Goal: Navigation & Orientation: Find specific page/section

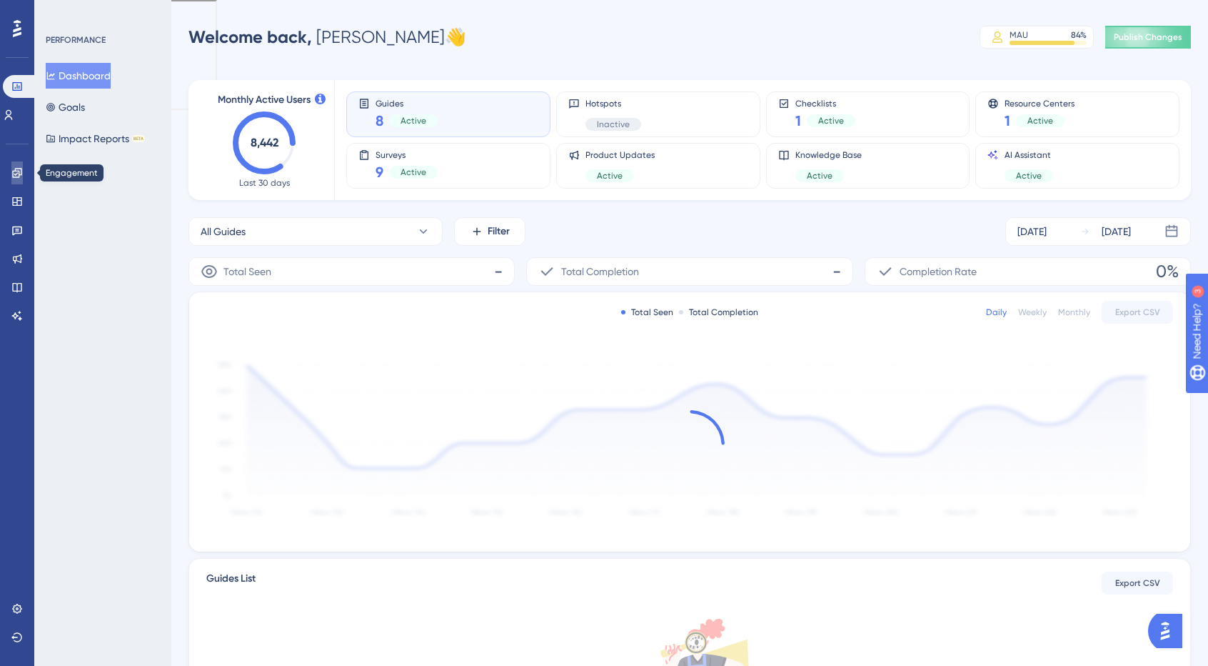
click at [16, 173] on icon at bounding box center [16, 172] width 11 height 11
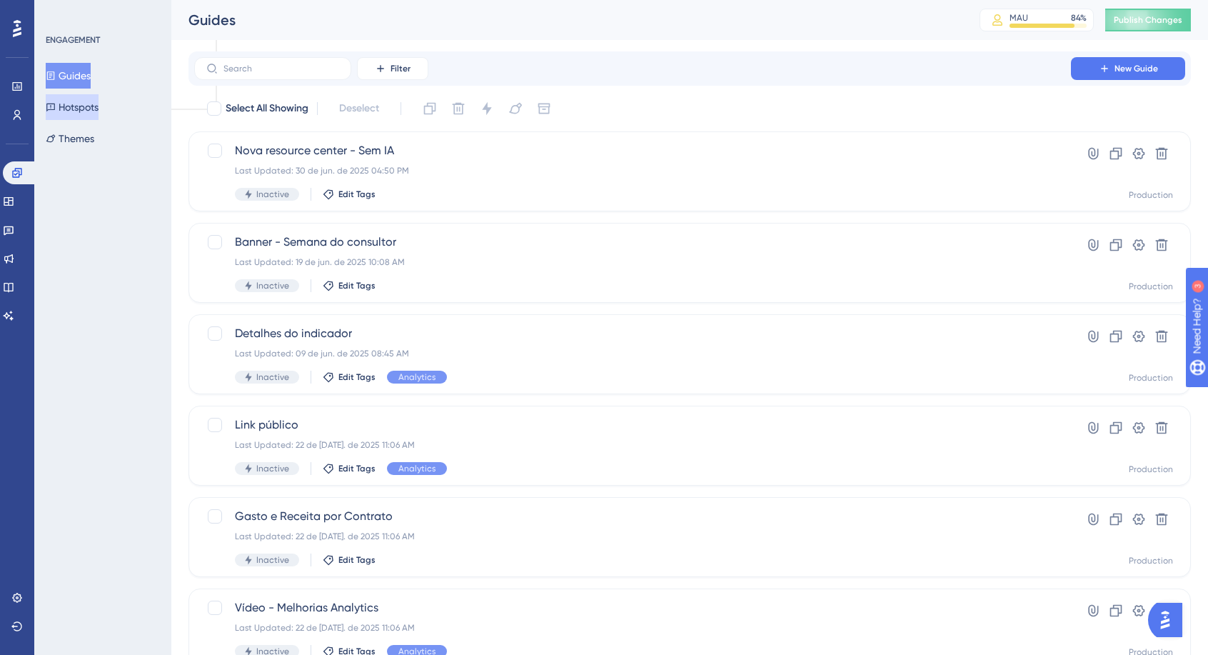
click at [97, 101] on button "Hotspots" at bounding box center [72, 107] width 53 height 26
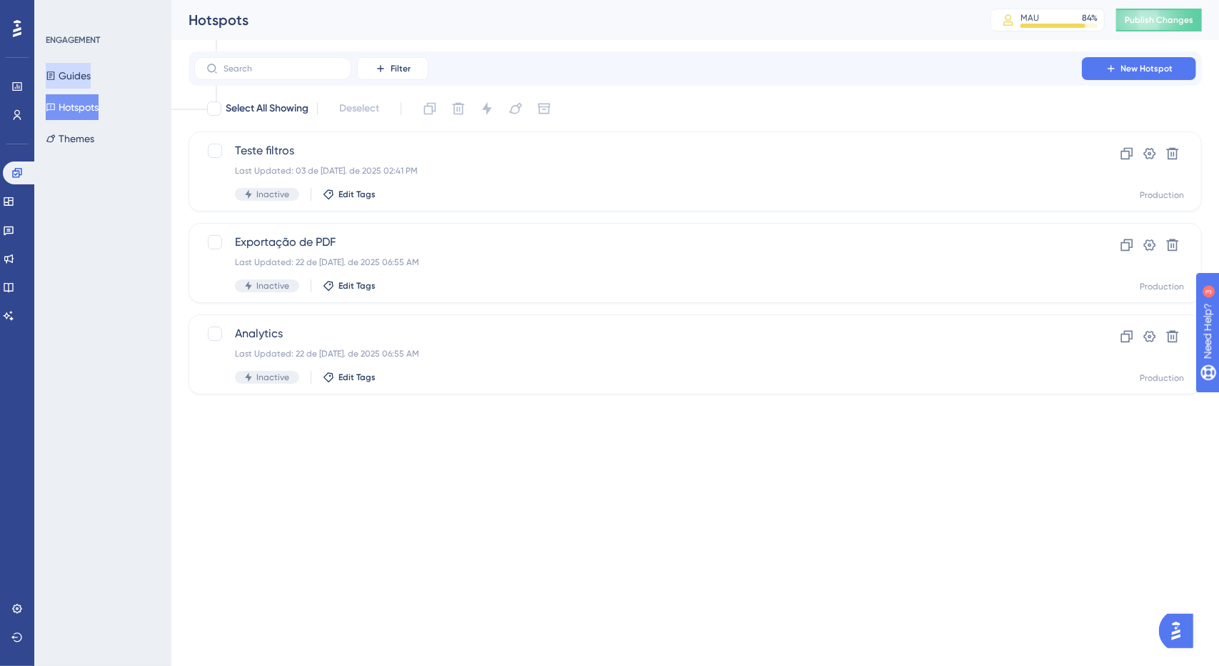
click at [79, 86] on button "Guides" at bounding box center [68, 76] width 45 height 26
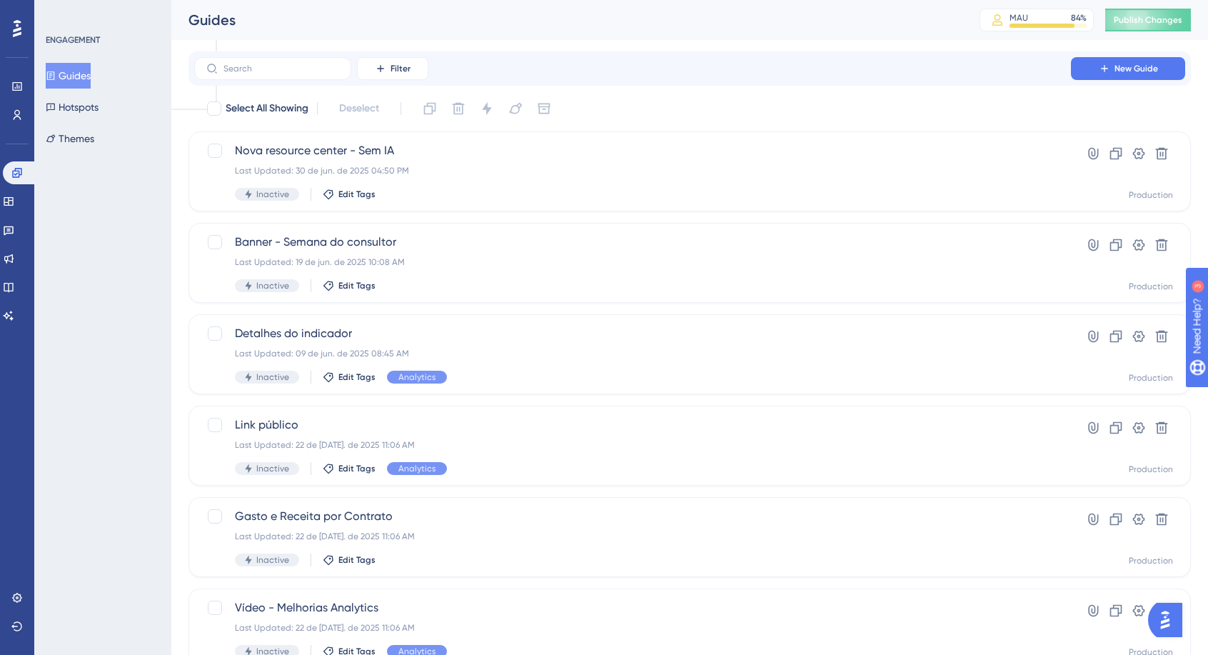
click at [631, 102] on div "Select All Showing Deselect" at bounding box center [699, 108] width 986 height 23
click at [801, 102] on div "Select All Showing Deselect" at bounding box center [699, 108] width 986 height 23
drag, startPoint x: 652, startPoint y: 104, endPoint x: 488, endPoint y: 94, distance: 164.6
click at [651, 104] on div "Select All Showing Deselect" at bounding box center [699, 108] width 986 height 23
click at [1165, 72] on button "New Guide" at bounding box center [1128, 68] width 114 height 23
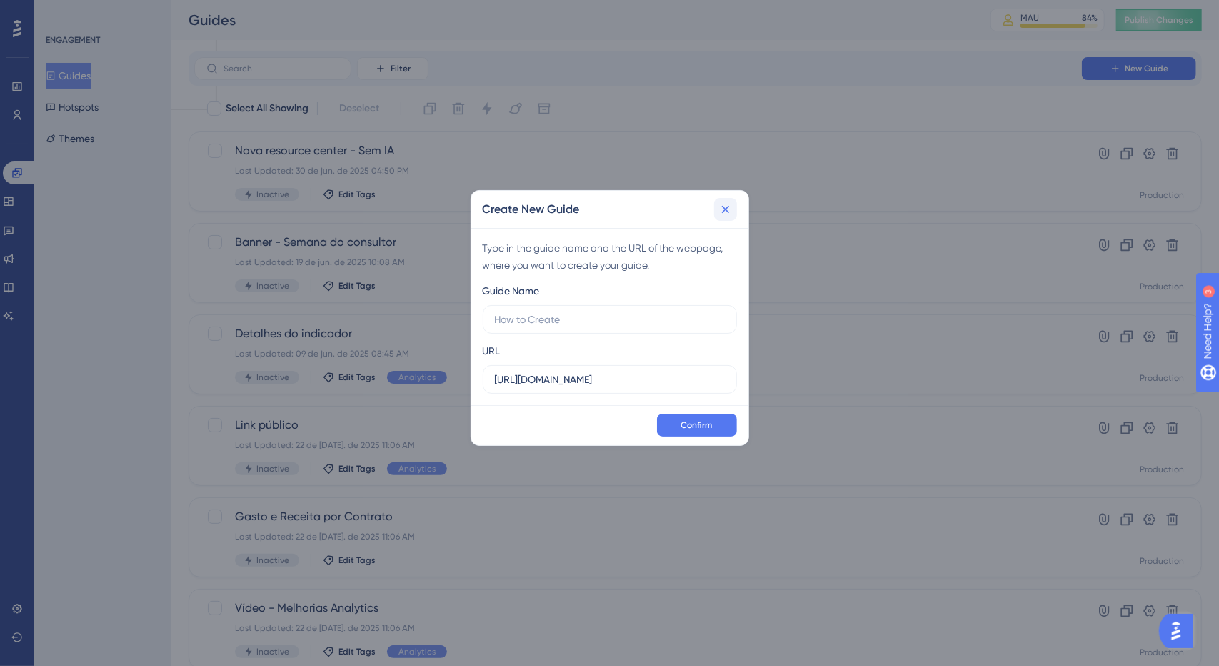
click at [726, 206] on icon at bounding box center [726, 209] width 14 height 14
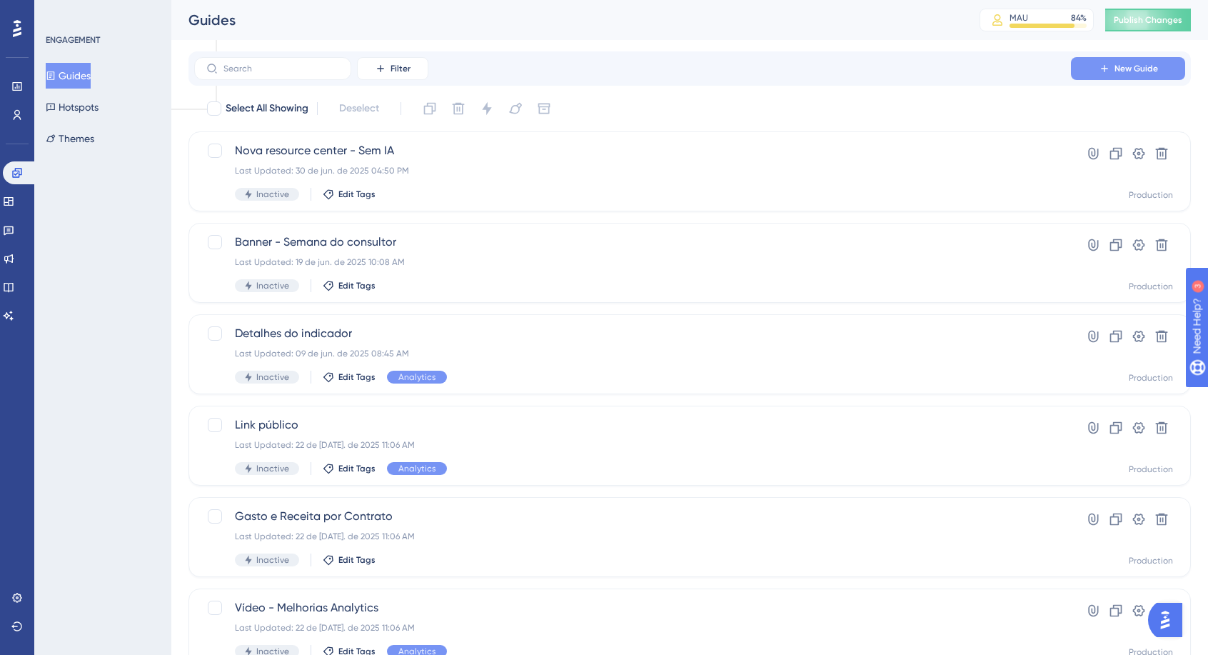
click at [1113, 61] on button "New Guide" at bounding box center [1128, 68] width 114 height 23
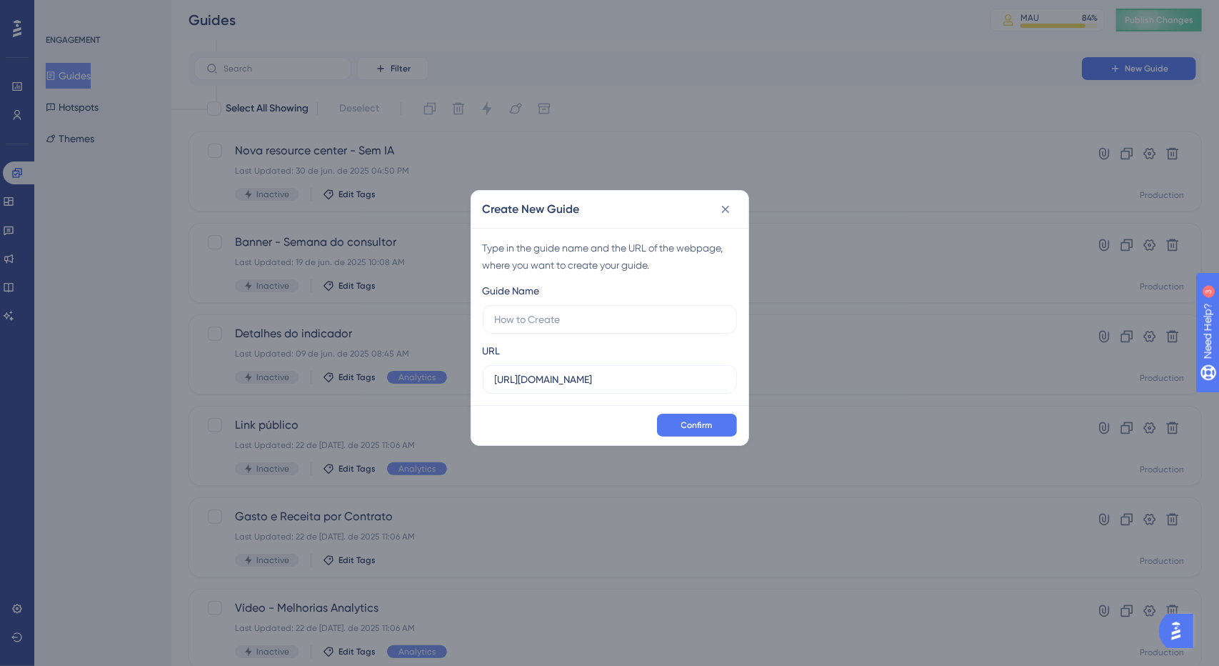
click at [729, 214] on icon at bounding box center [726, 209] width 14 height 14
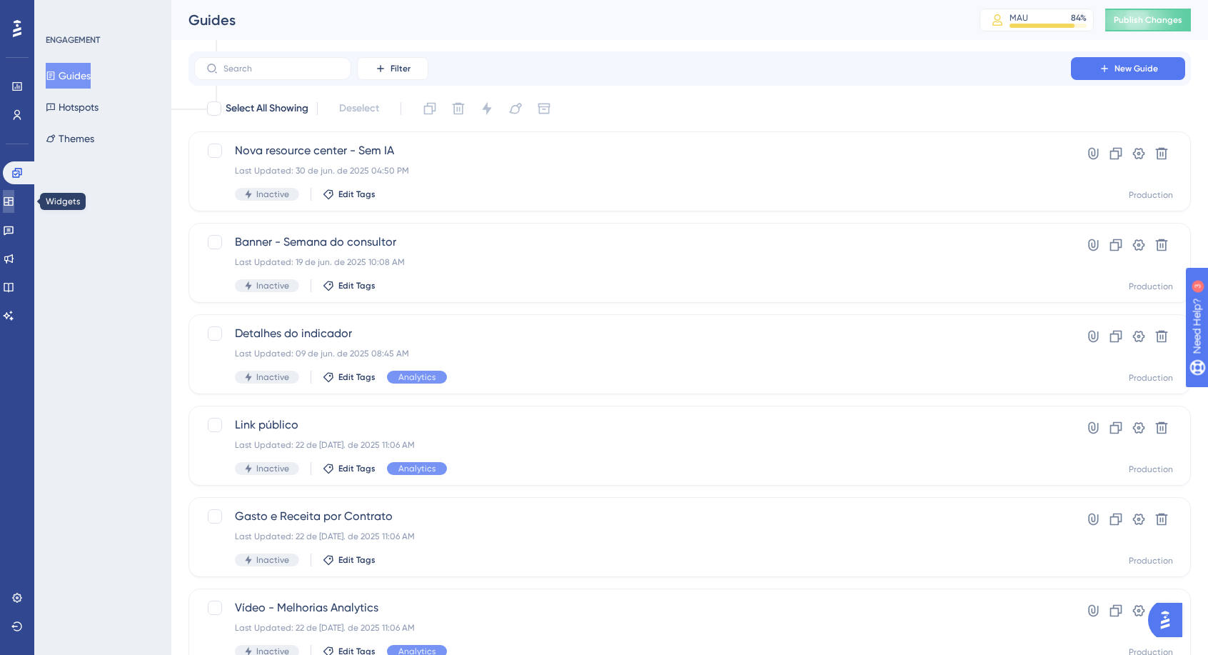
click at [14, 196] on icon at bounding box center [8, 201] width 11 height 11
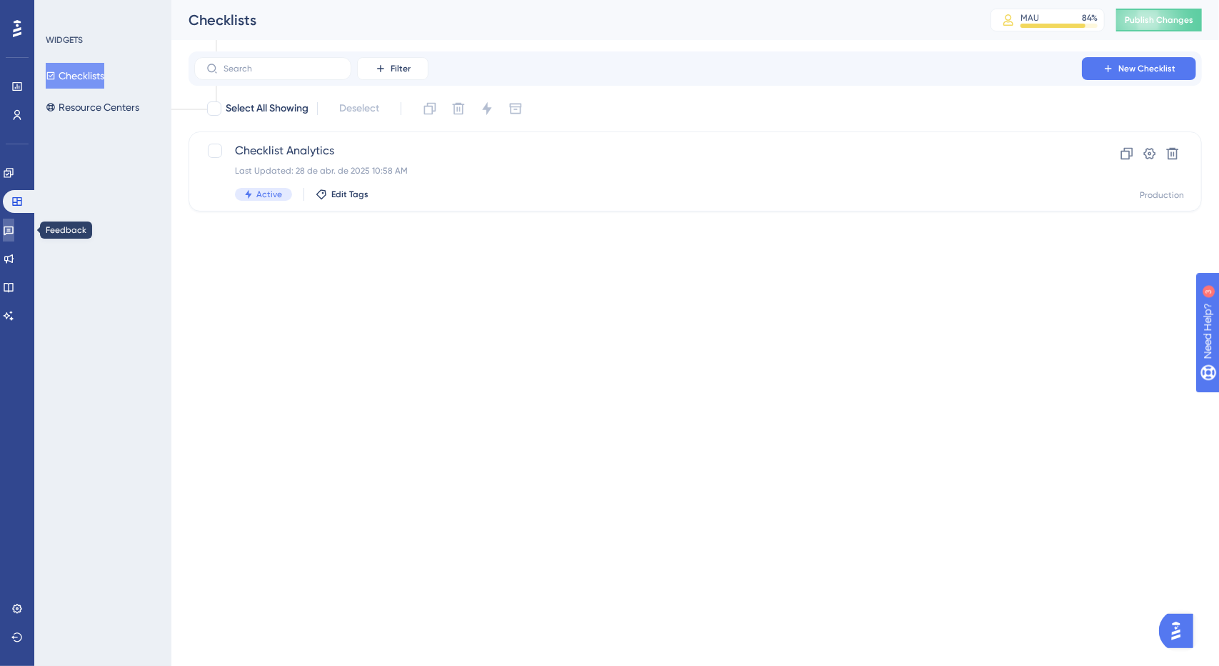
click at [11, 232] on link at bounding box center [8, 230] width 11 height 23
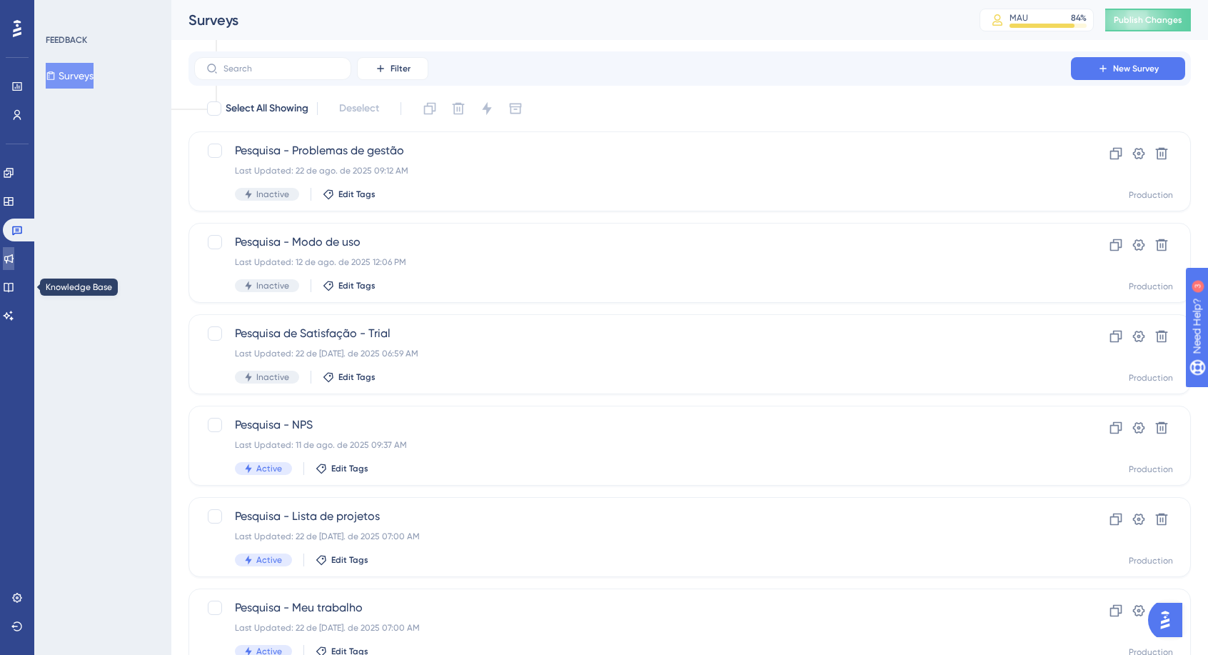
click at [14, 255] on icon at bounding box center [8, 258] width 11 height 11
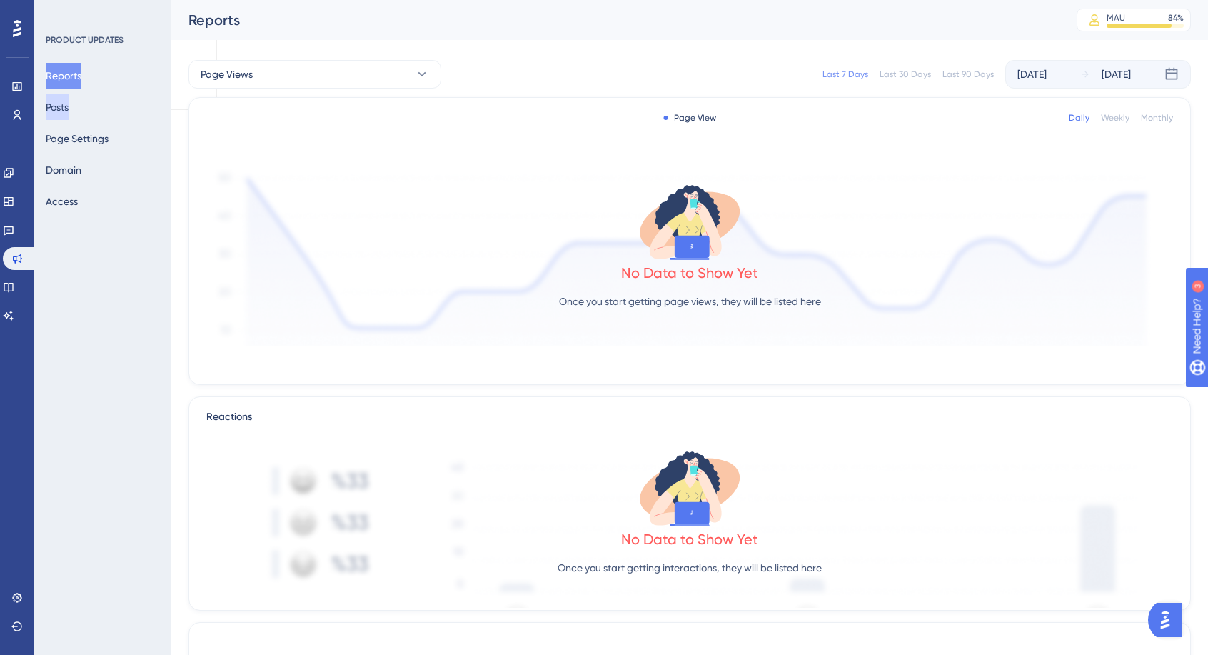
click at [51, 109] on button "Posts" at bounding box center [57, 107] width 23 height 26
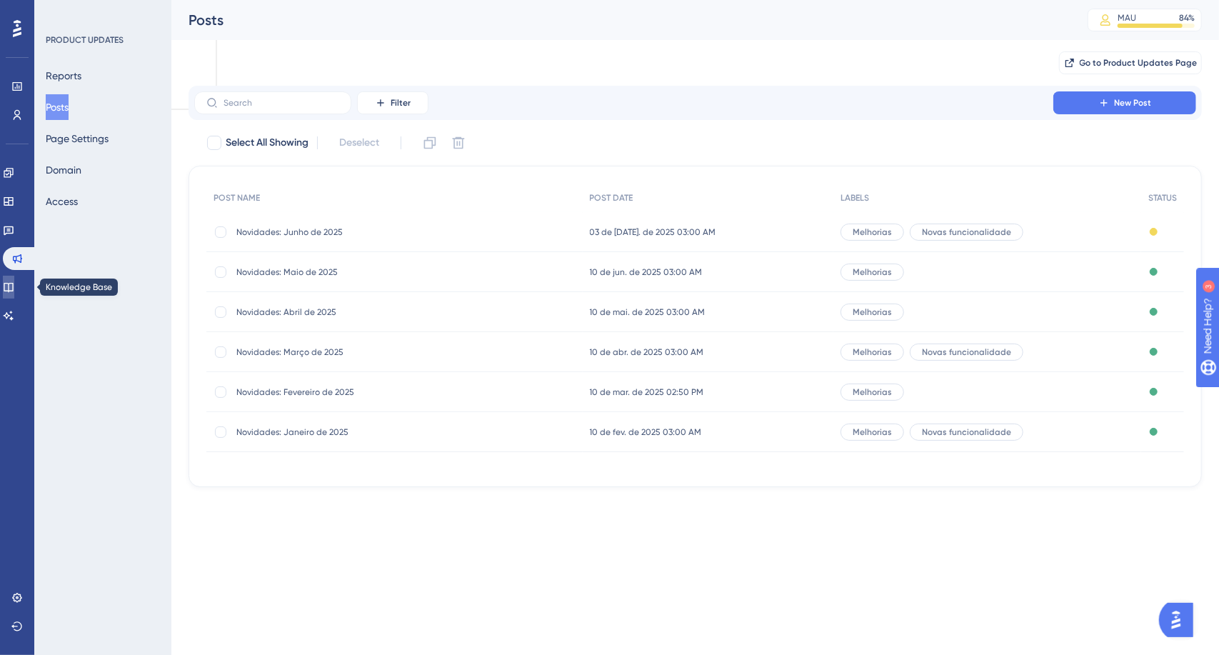
click at [14, 277] on link at bounding box center [8, 287] width 11 height 23
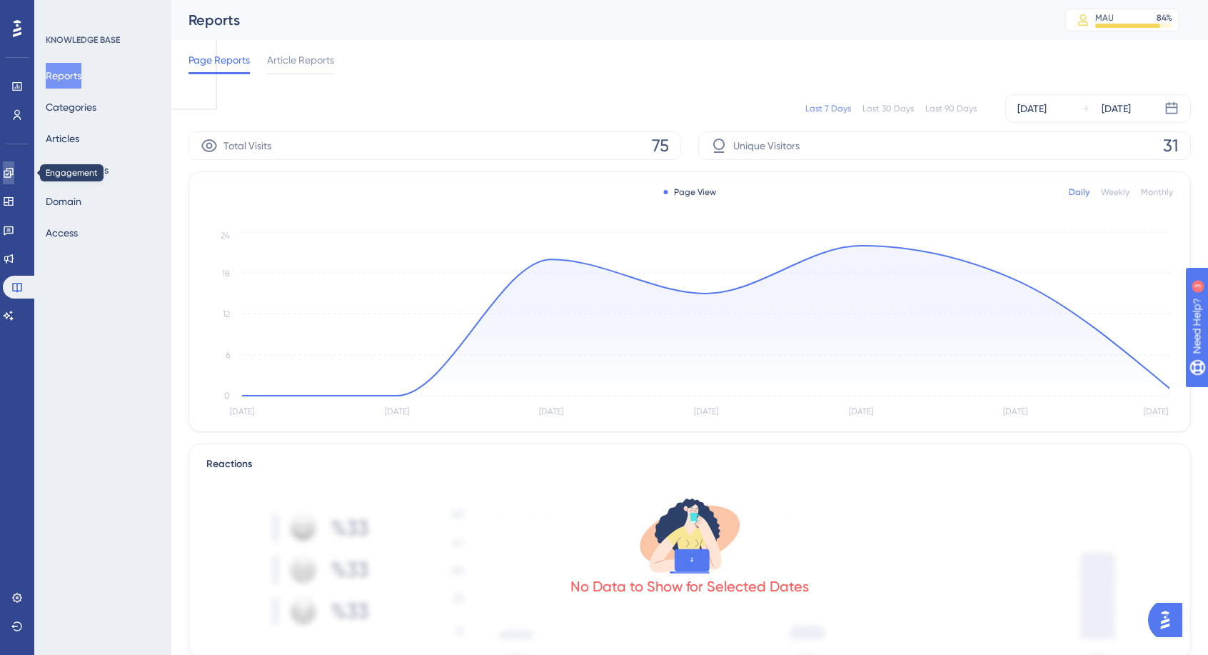
click at [10, 171] on link at bounding box center [8, 172] width 11 height 23
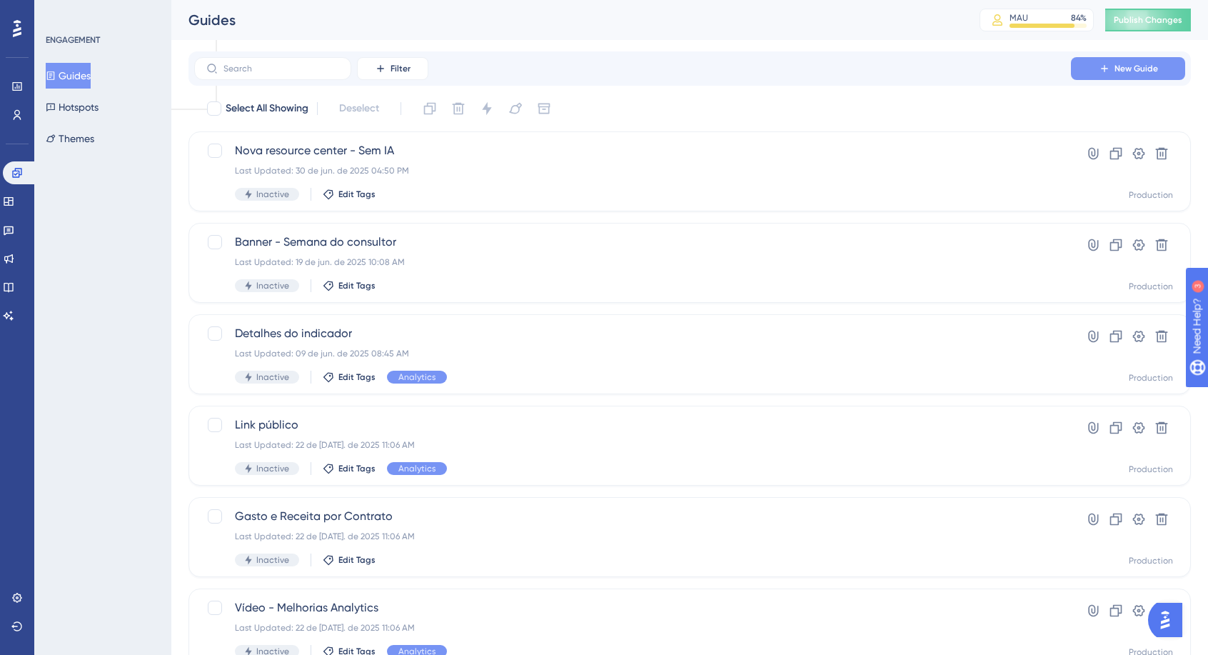
click at [1114, 65] on button "New Guide" at bounding box center [1128, 68] width 114 height 23
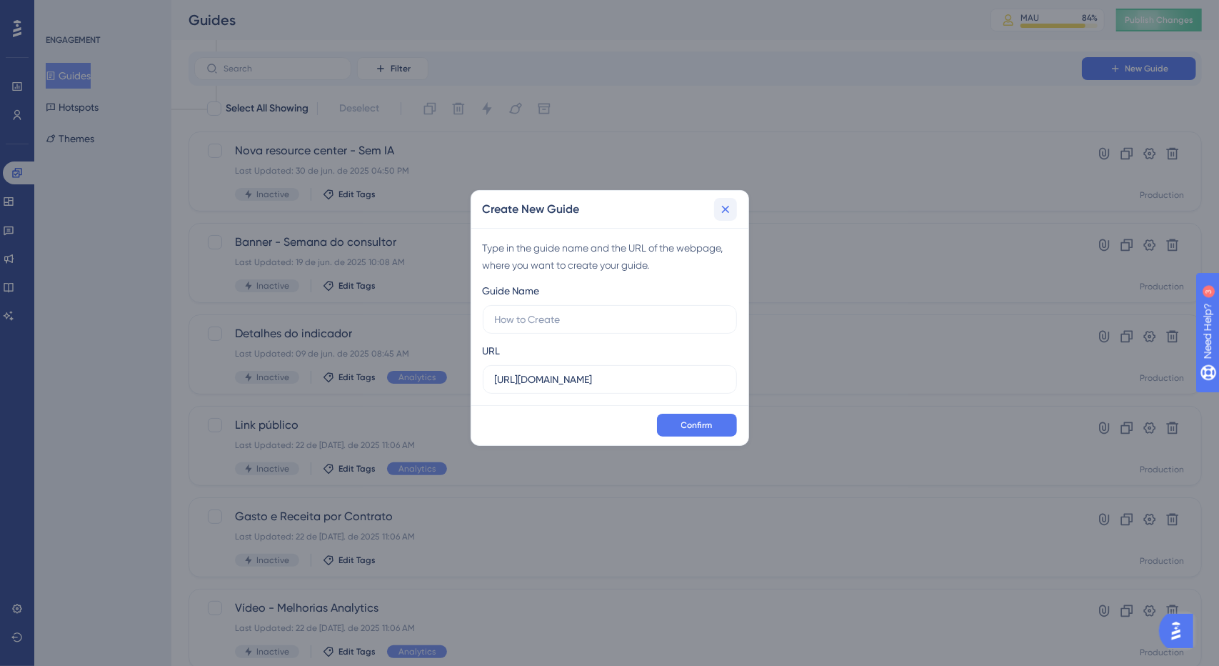
click at [717, 208] on button at bounding box center [725, 209] width 23 height 23
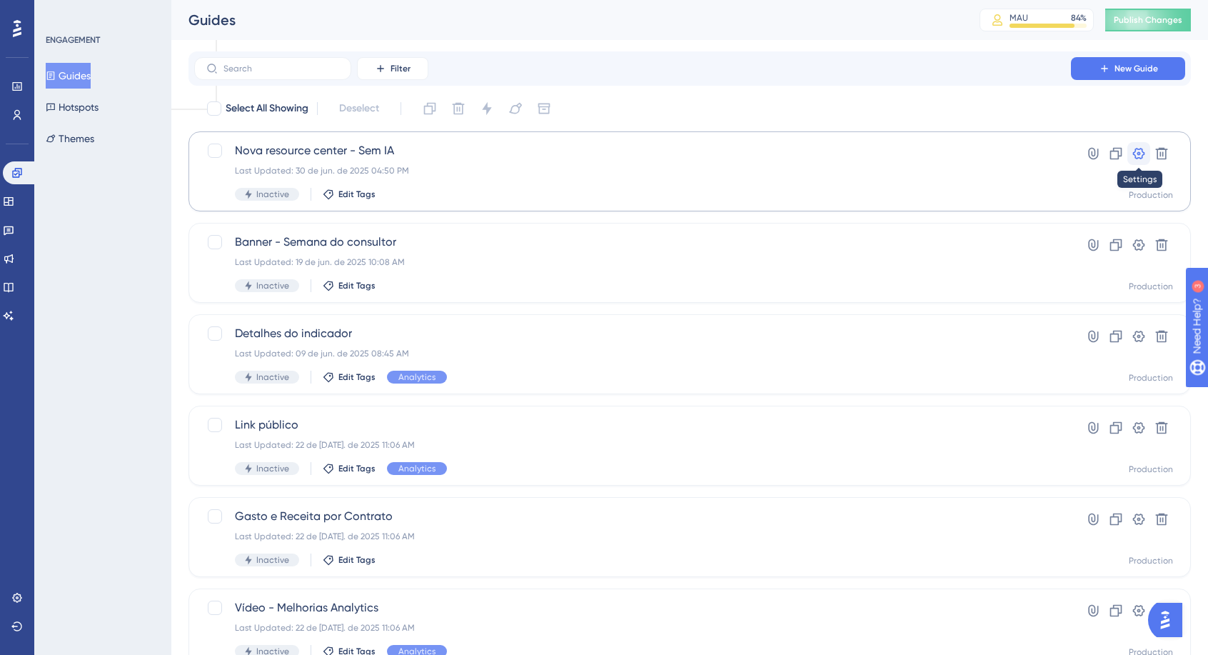
click at [1148, 151] on button at bounding box center [1139, 153] width 23 height 23
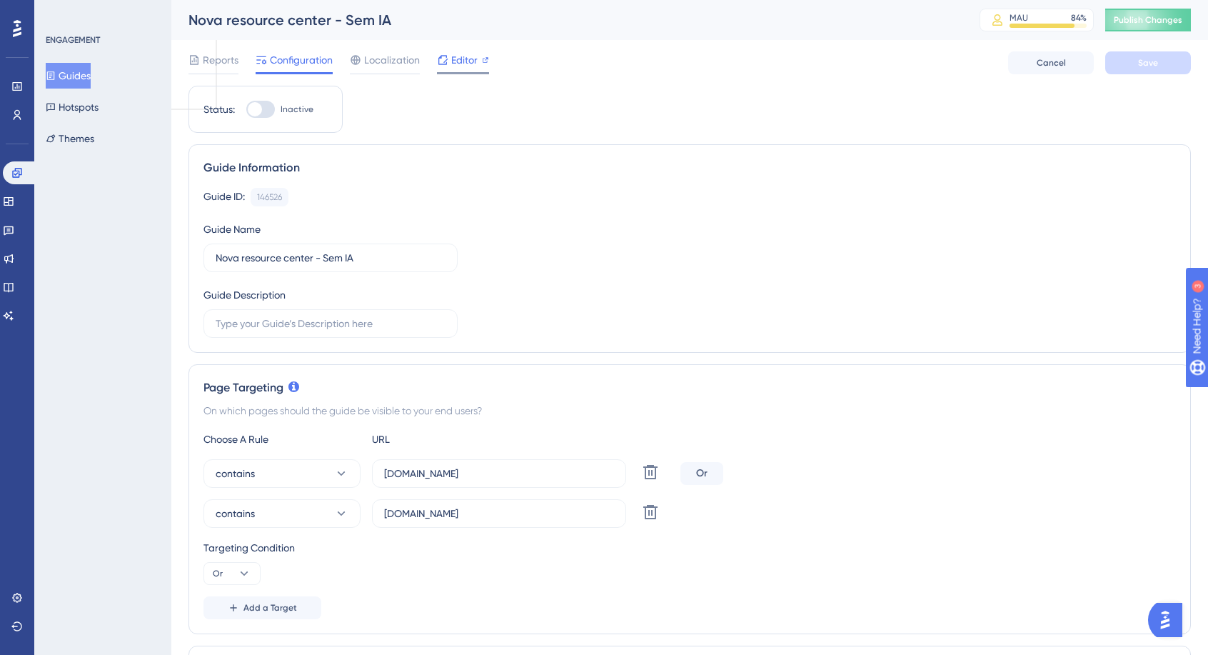
click at [457, 64] on span "Editor" at bounding box center [464, 59] width 26 height 17
